Goal: Information Seeking & Learning: Learn about a topic

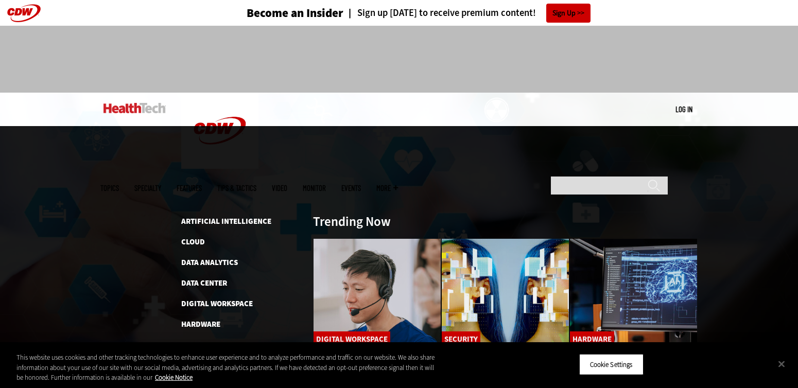
click at [119, 184] on span "Topics" at bounding box center [109, 188] width 19 height 8
click at [202, 216] on link "Artificial Intelligence" at bounding box center [226, 221] width 90 height 10
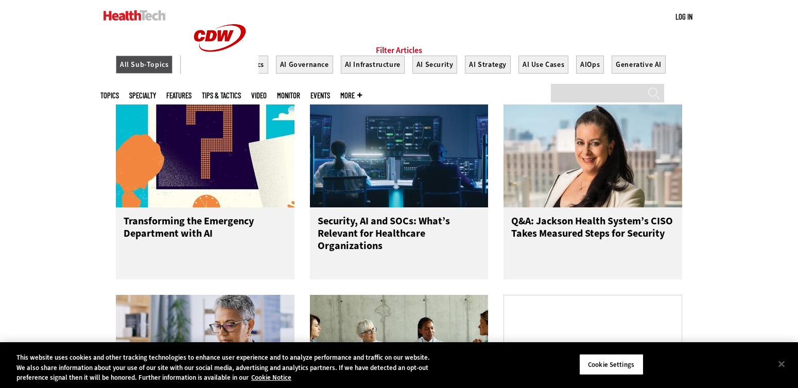
scroll to position [420, 0]
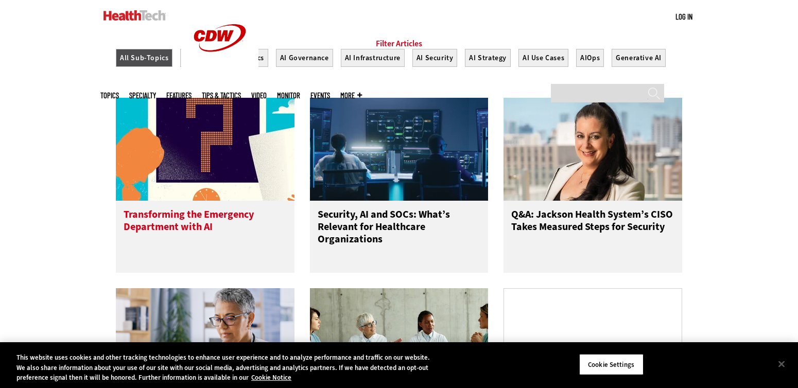
click at [227, 171] on img at bounding box center [205, 149] width 179 height 103
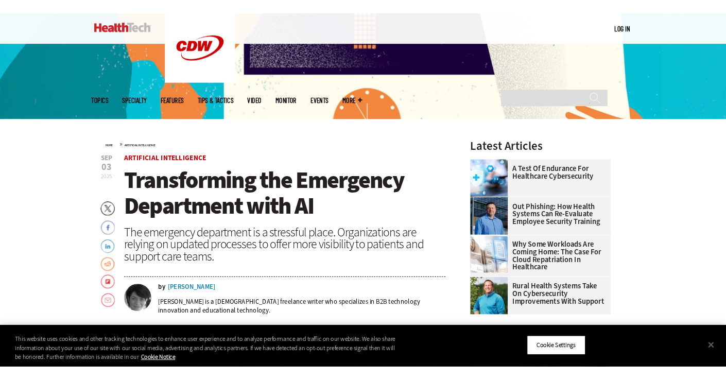
scroll to position [259, 0]
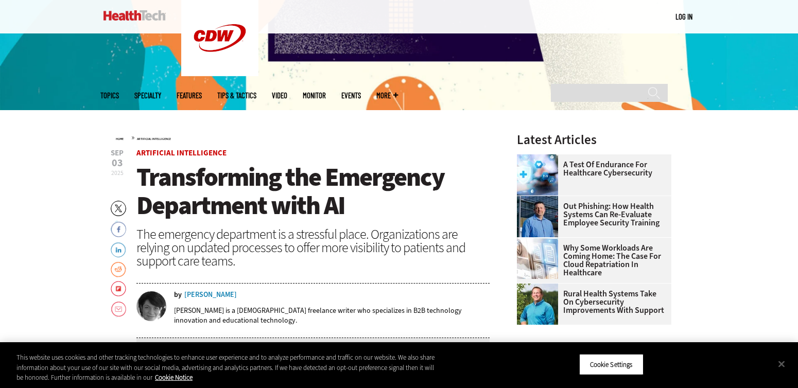
click at [261, 183] on span "Transforming the Emergency Department with AI" at bounding box center [290, 191] width 308 height 62
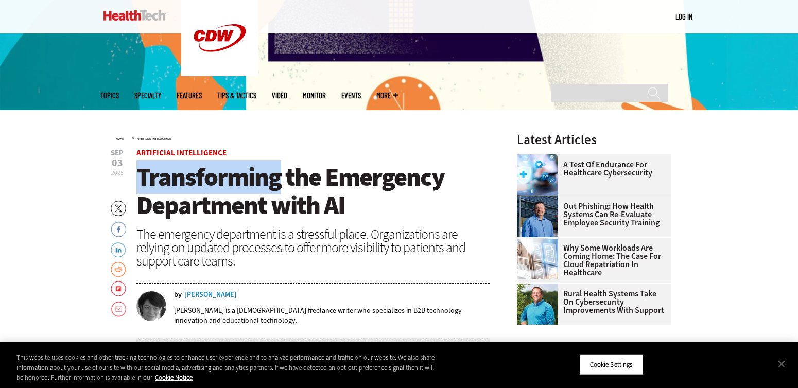
click at [261, 183] on span "Transforming the Emergency Department with AI" at bounding box center [290, 191] width 308 height 62
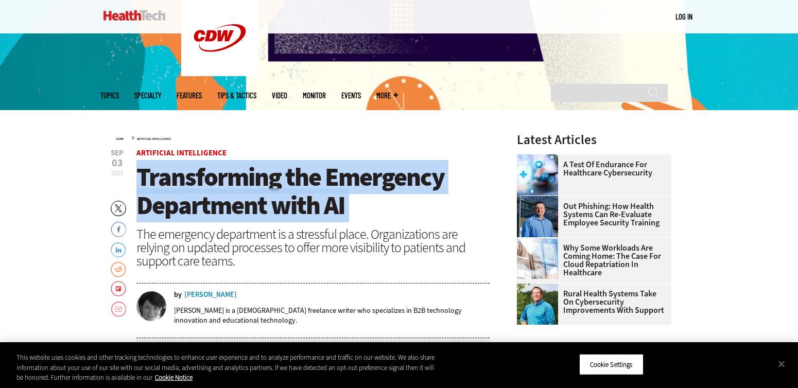
click at [261, 183] on span "Transforming the Emergency Department with AI" at bounding box center [290, 191] width 308 height 62
copy header "Transforming the Emergency Department with AI"
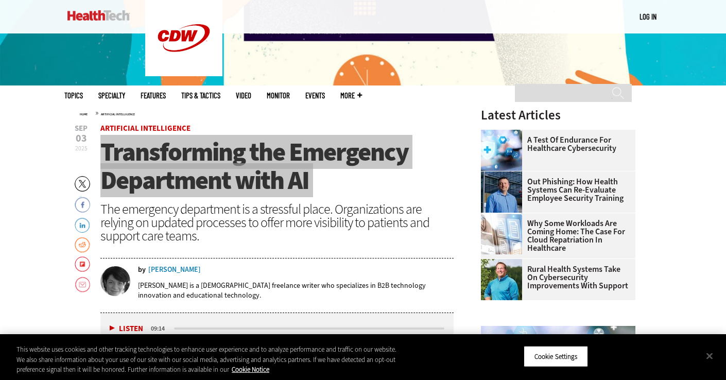
scroll to position [0, 0]
